Goal: Task Accomplishment & Management: Use online tool/utility

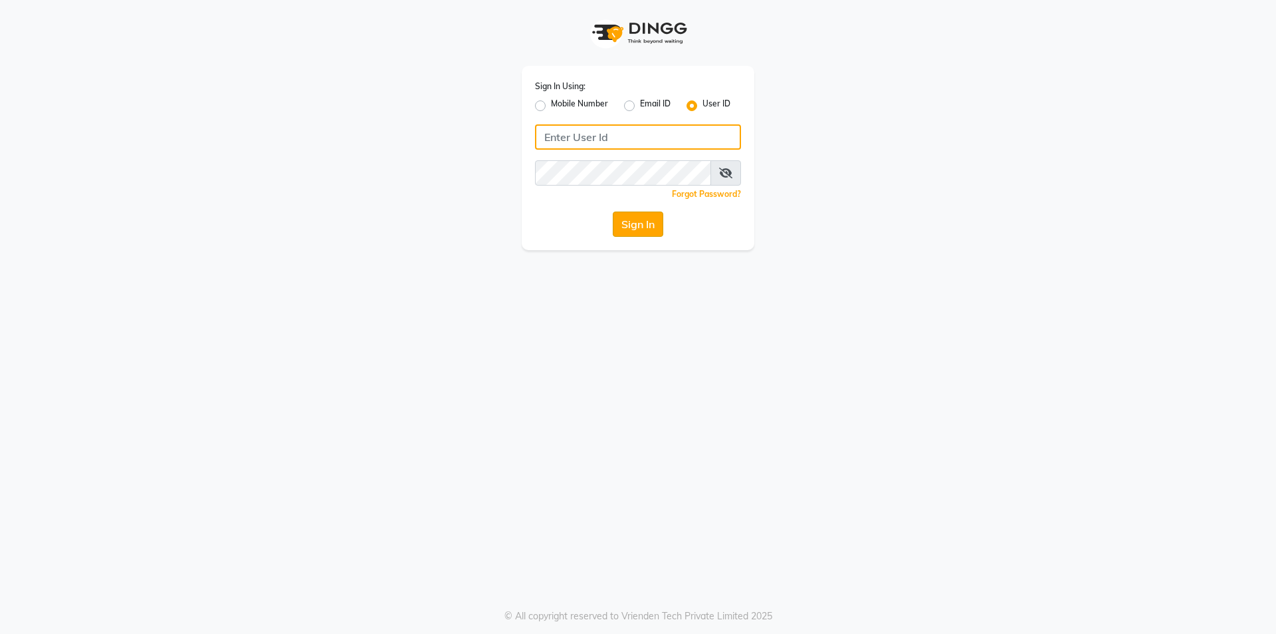
type input "Waves123"
click at [647, 227] on button "Sign In" at bounding box center [638, 223] width 51 height 25
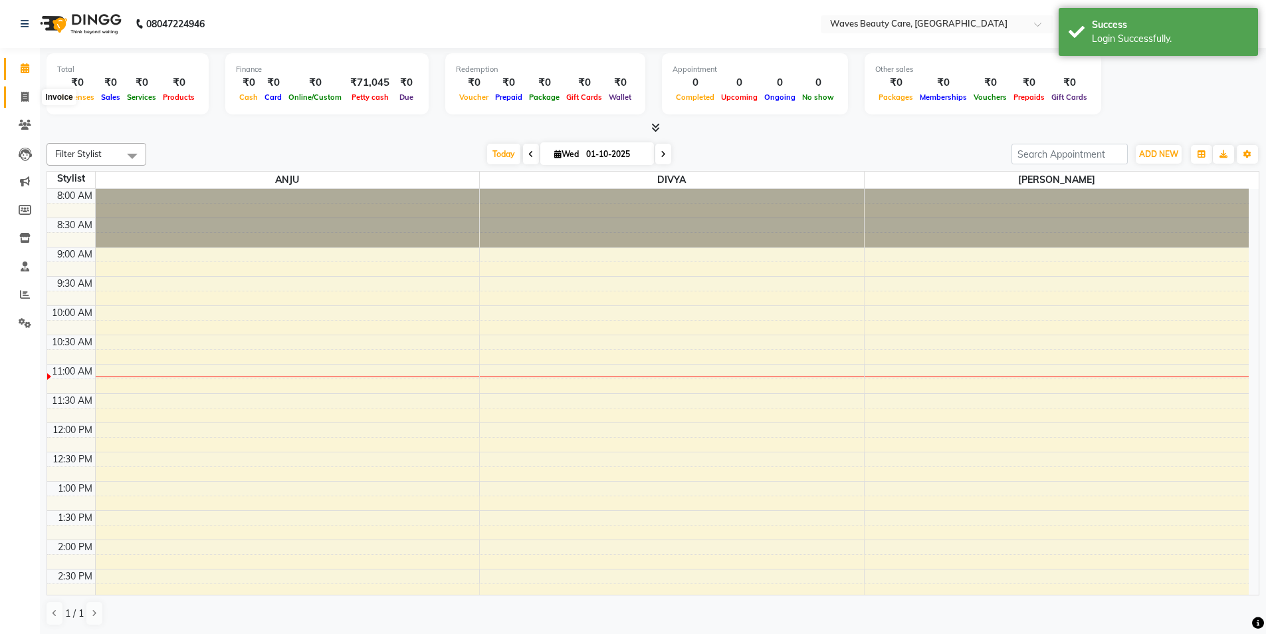
click at [17, 94] on span at bounding box center [24, 97] width 23 height 15
select select "5946"
select select "service"
